Goal: Information Seeking & Learning: Learn about a topic

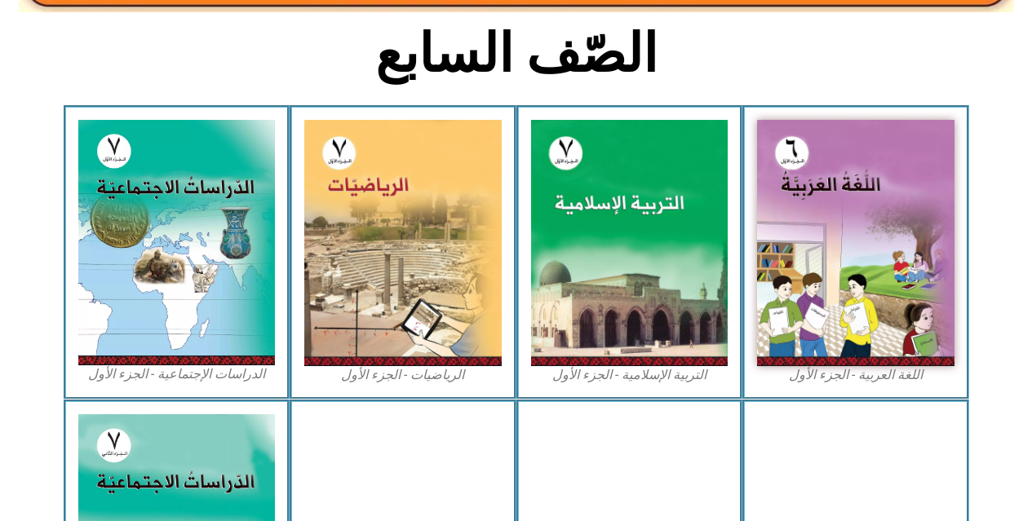
scroll to position [402, 0]
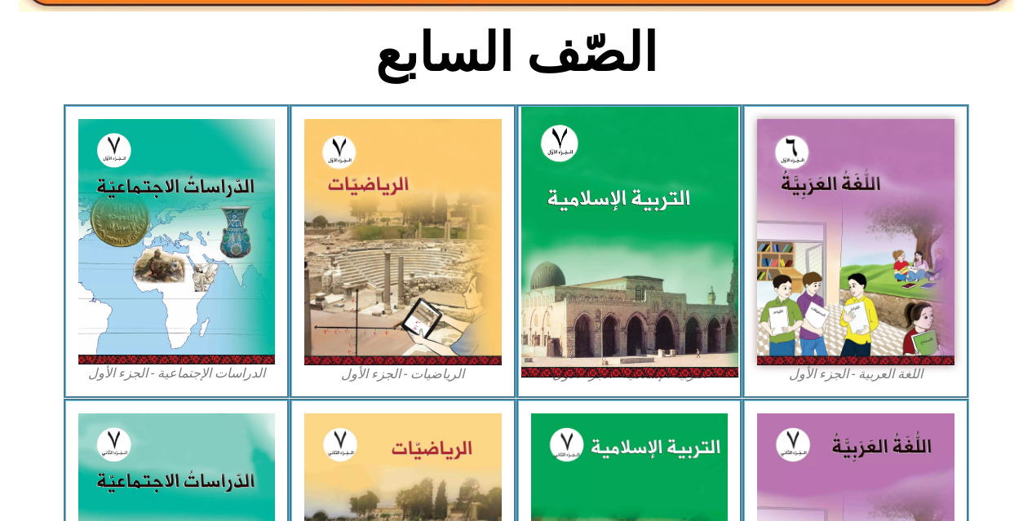
click at [632, 289] on img at bounding box center [629, 242] width 217 height 271
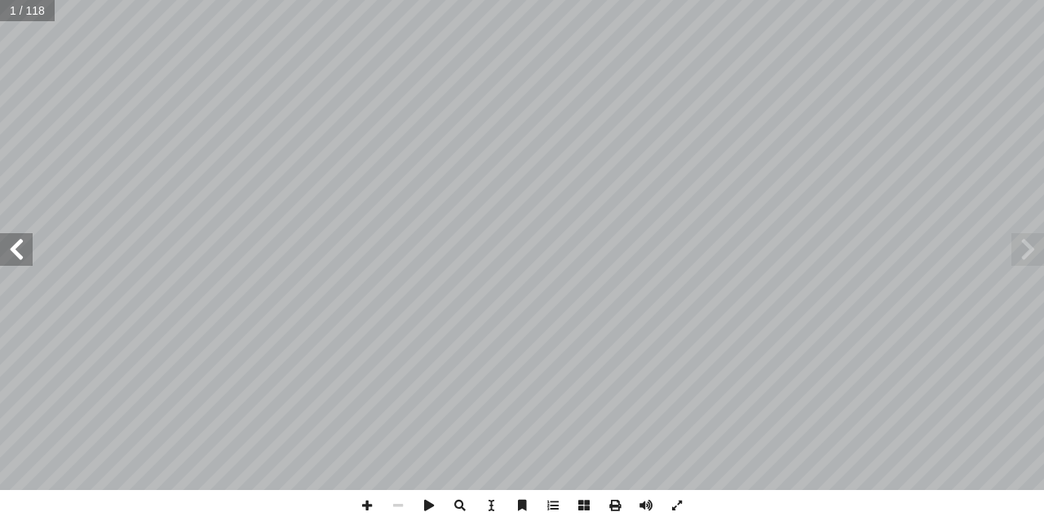
click at [16, 254] on span at bounding box center [16, 249] width 33 height 33
click at [365, 507] on span at bounding box center [367, 505] width 31 height 31
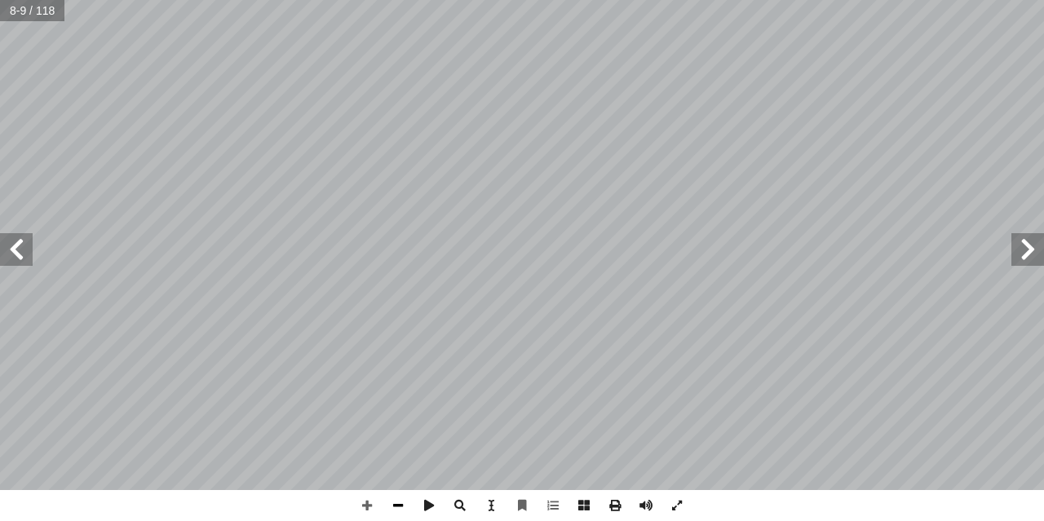
click at [384, 505] on span at bounding box center [398, 505] width 31 height 31
click at [364, 507] on span at bounding box center [367, 505] width 31 height 31
click at [406, 149] on html "الصفحة الرئيسية الصف الأول الصف الثاني الصف الثالث الصف الرابع الصف الخامس الصف…" at bounding box center [522, 74] width 1044 height 149
click at [817, 149] on html "الصفحة الرئيسية الصف الأول الصف الثاني الصف الثالث الصف الرابع الصف الخامس الصف…" at bounding box center [522, 74] width 1044 height 149
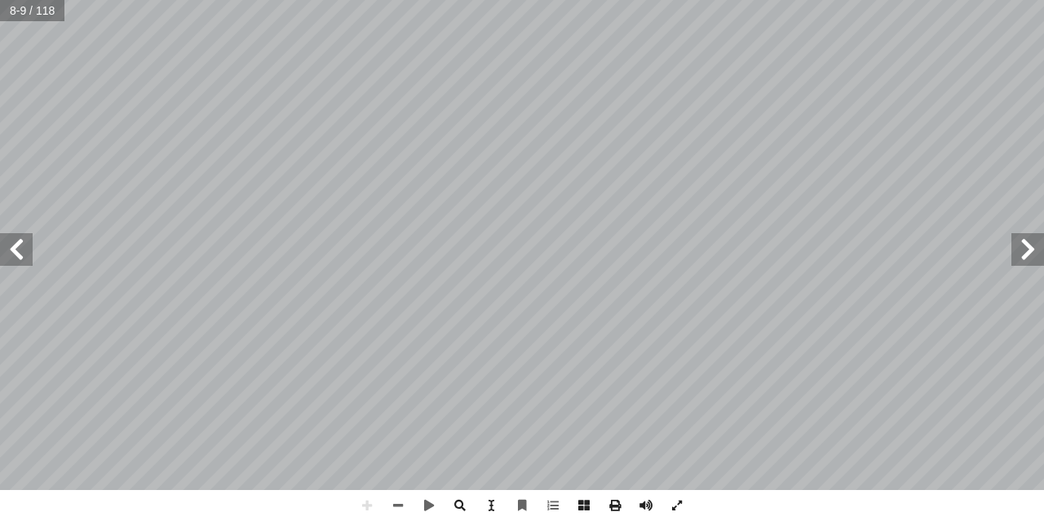
click at [768, 0] on html "الصفحة الرئيسية الصف الأول الصف الثاني الصف الثالث الصف الرابع الصف الخامس الصف…" at bounding box center [522, 74] width 1044 height 149
click at [23, 265] on span at bounding box center [16, 249] width 33 height 33
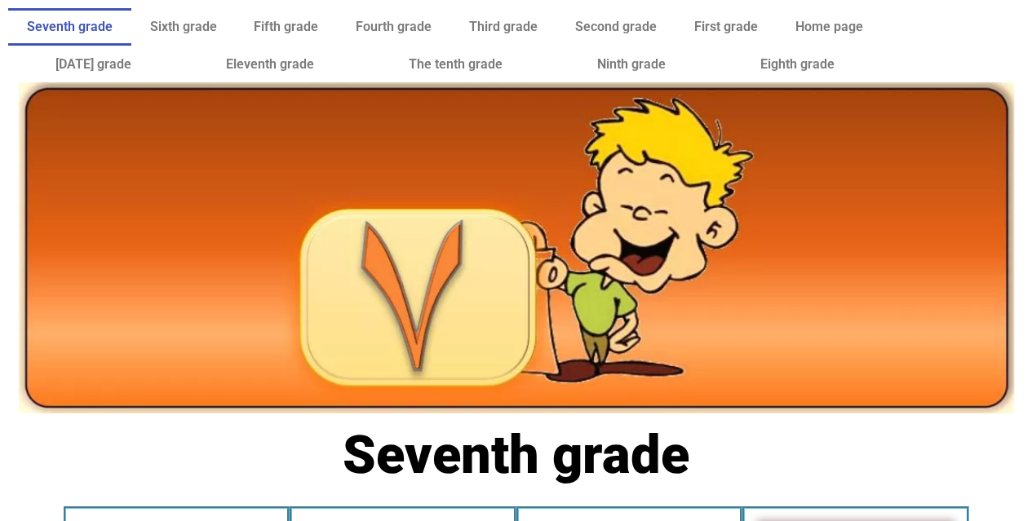
scroll to position [188, 0]
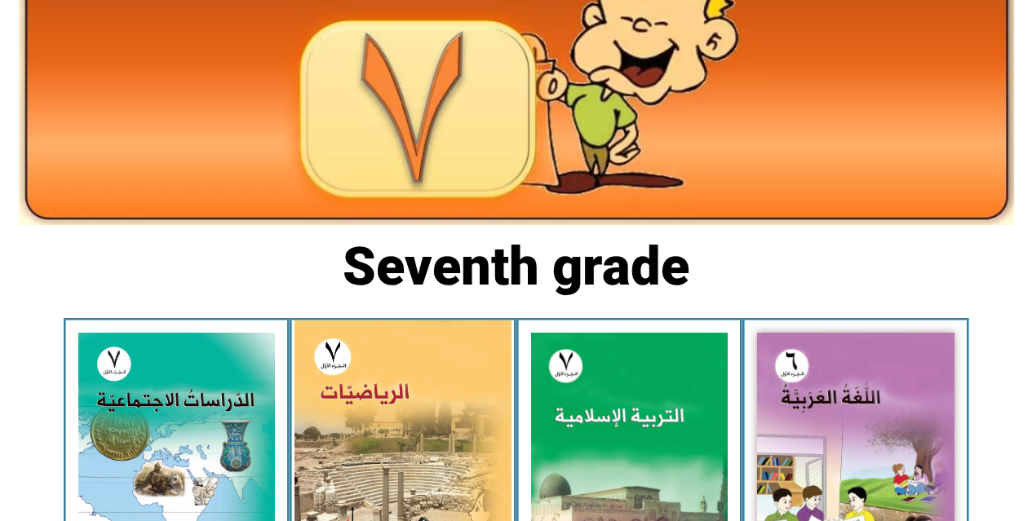
click at [472, 397] on img at bounding box center [403, 456] width 217 height 271
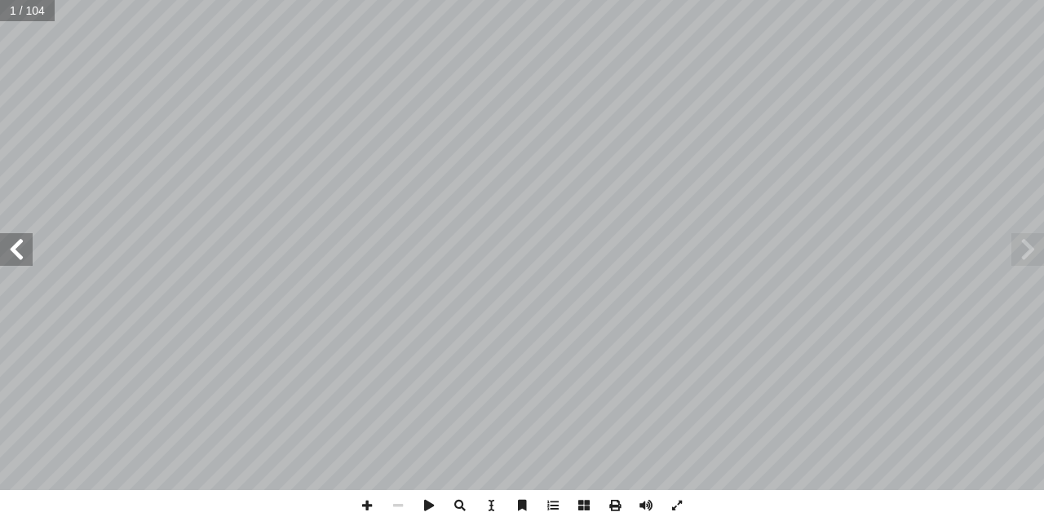
click at [16, 264] on span at bounding box center [16, 249] width 33 height 33
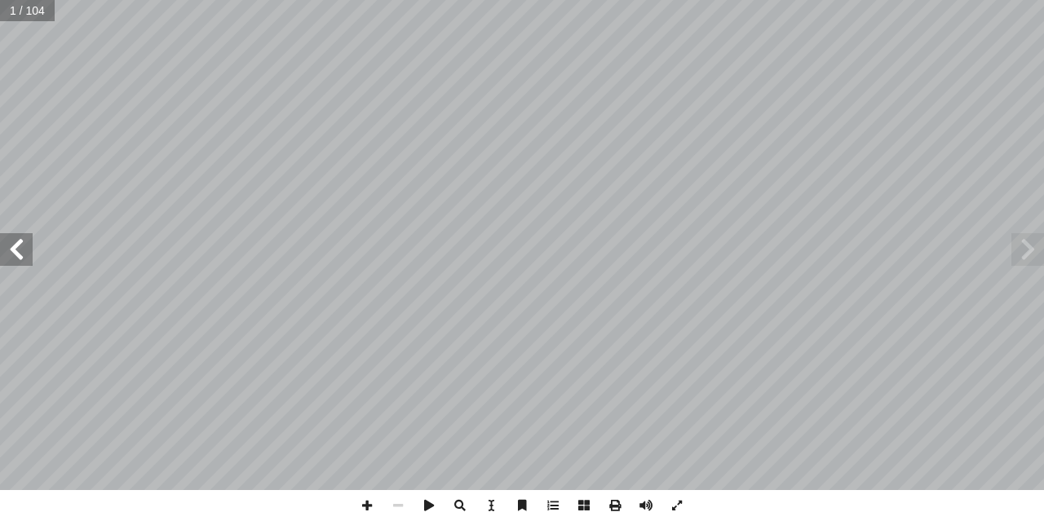
click at [16, 264] on span at bounding box center [16, 249] width 33 height 33
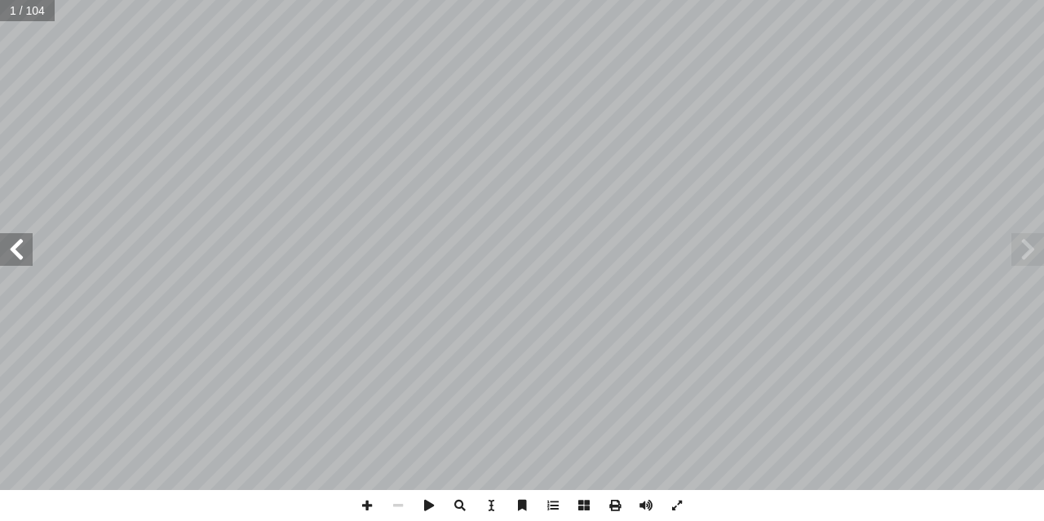
click at [16, 264] on span at bounding box center [16, 249] width 33 height 33
click at [29, 252] on span at bounding box center [16, 249] width 33 height 33
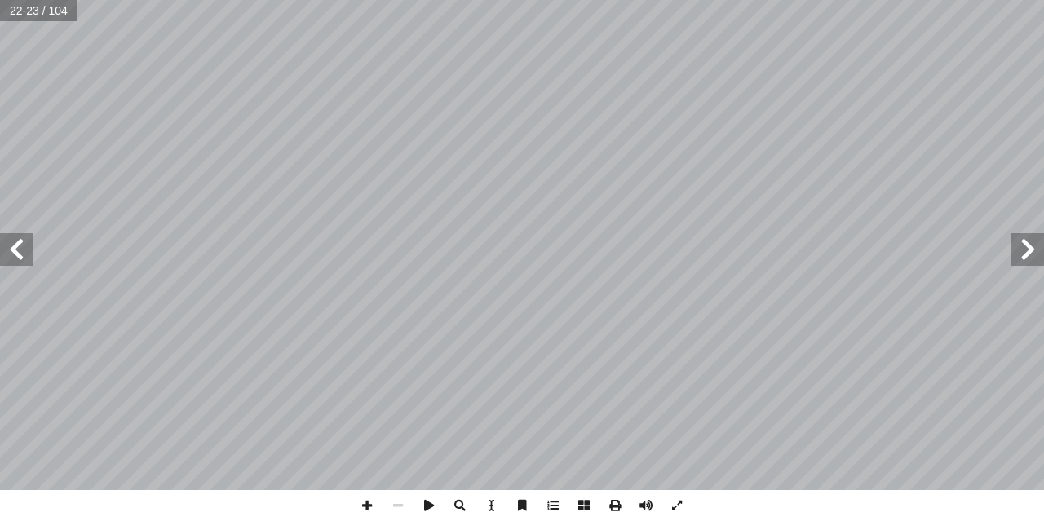
click at [1027, 256] on span at bounding box center [1028, 249] width 33 height 33
click at [358, 503] on span at bounding box center [367, 505] width 31 height 31
click at [373, 512] on span at bounding box center [367, 505] width 31 height 31
